Goal: Find specific page/section

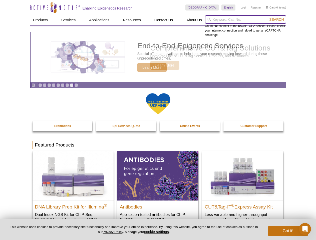
click at [246, 20] on input "search" at bounding box center [245, 19] width 81 height 9
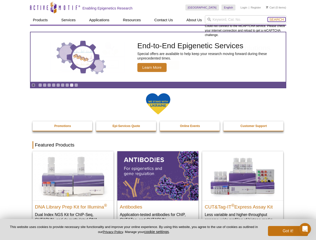
click at [277, 20] on span "Search" at bounding box center [276, 20] width 15 height 4
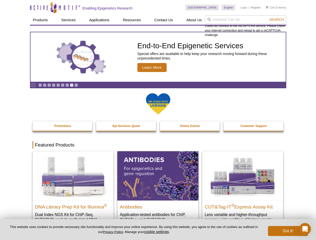
click at [33, 85] on icon "Pause" at bounding box center [33, 85] width 3 height 3
click at [40, 85] on link "Go to slide 1" at bounding box center [40, 85] width 4 height 4
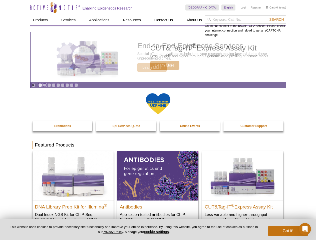
click at [45, 85] on link "Go to slide 2" at bounding box center [45, 85] width 4 height 4
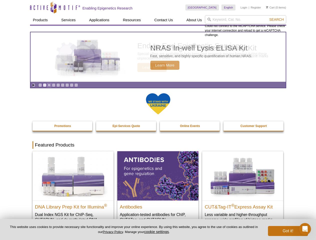
click at [49, 85] on link "Go to slide 3" at bounding box center [49, 85] width 4 height 4
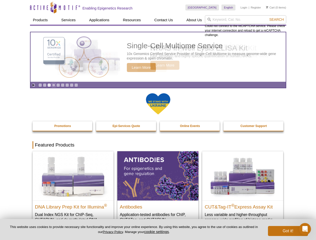
click at [54, 85] on link "Go to slide 4" at bounding box center [54, 85] width 4 height 4
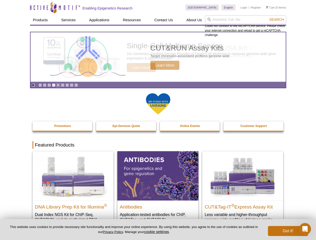
click at [58, 85] on link "Go to slide 5" at bounding box center [58, 85] width 4 height 4
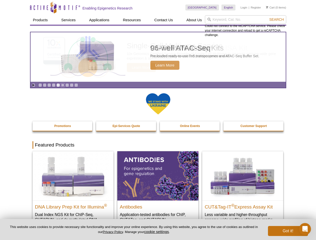
click at [63, 85] on link "Go to slide 6" at bounding box center [63, 85] width 4 height 4
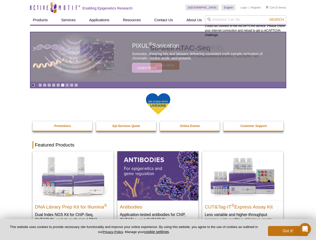
click at [67, 85] on link "Go to slide 7" at bounding box center [67, 85] width 4 height 4
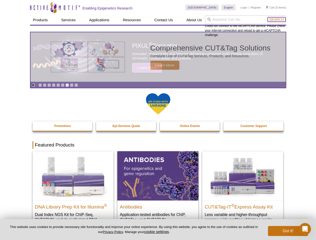
click at [277, 20] on span "Search" at bounding box center [276, 20] width 15 height 4
